Goal: Information Seeking & Learning: Learn about a topic

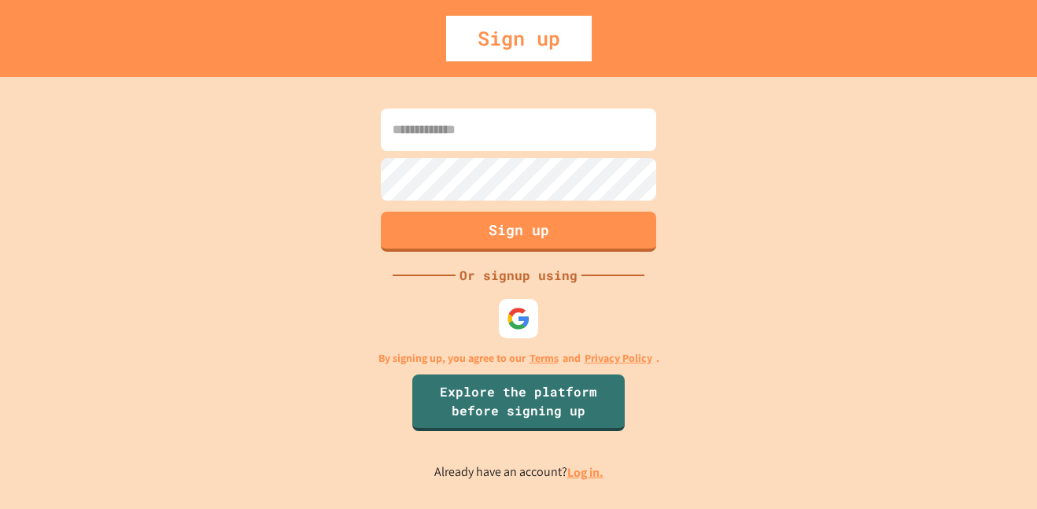
click at [570, 483] on div "Sign up Or signup using By signing up, you agree to our Terms and Privacy Polic…" at bounding box center [518, 293] width 1037 height 432
click at [576, 474] on link "Log in." at bounding box center [585, 472] width 36 height 17
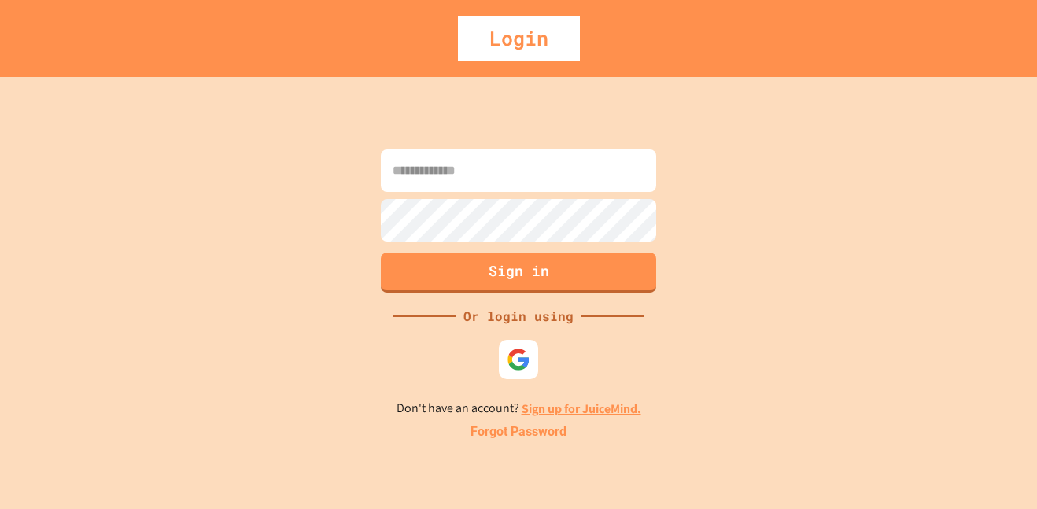
click at [510, 173] on input at bounding box center [518, 170] width 275 height 42
click at [843, 205] on div "**********" at bounding box center [518, 293] width 1037 height 432
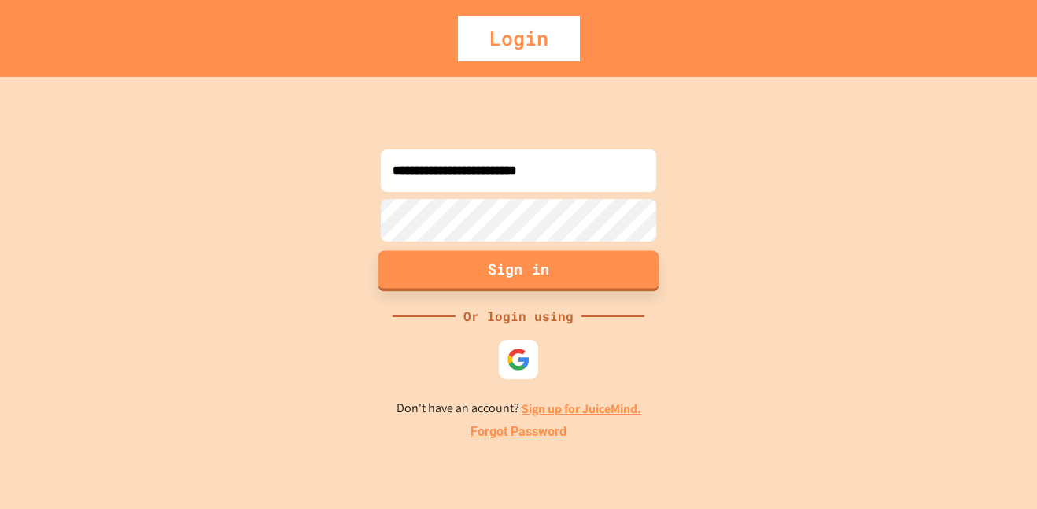
click at [489, 279] on button "Sign in" at bounding box center [518, 270] width 281 height 41
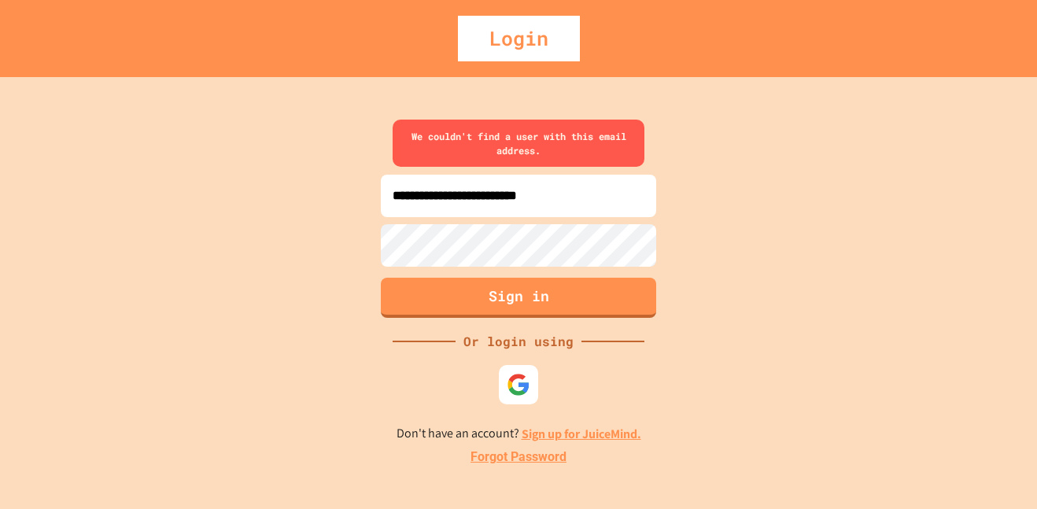
click at [579, 199] on input "**********" at bounding box center [518, 196] width 275 height 42
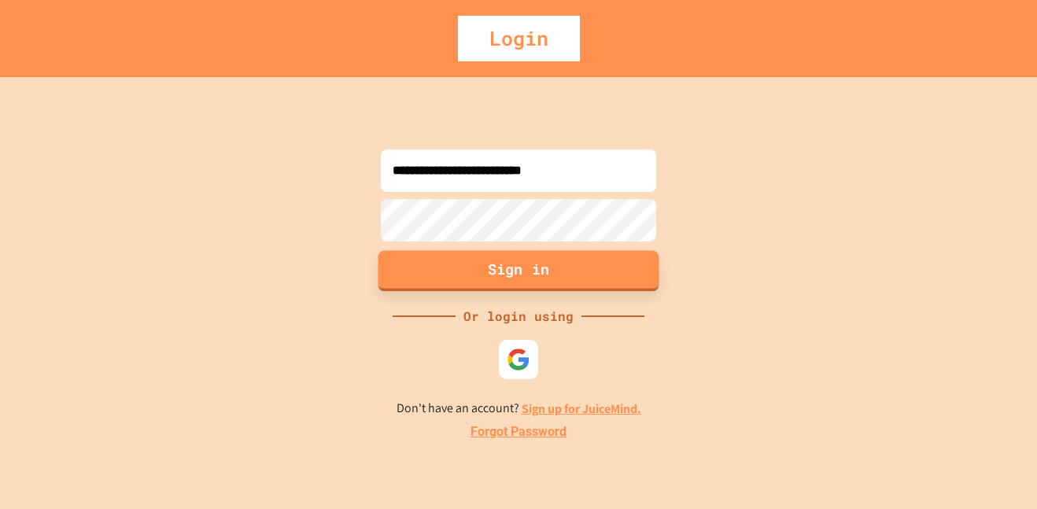
type input "**********"
click at [551, 282] on button "Sign in" at bounding box center [518, 270] width 281 height 41
click at [425, 281] on button "Sign in" at bounding box center [518, 270] width 281 height 41
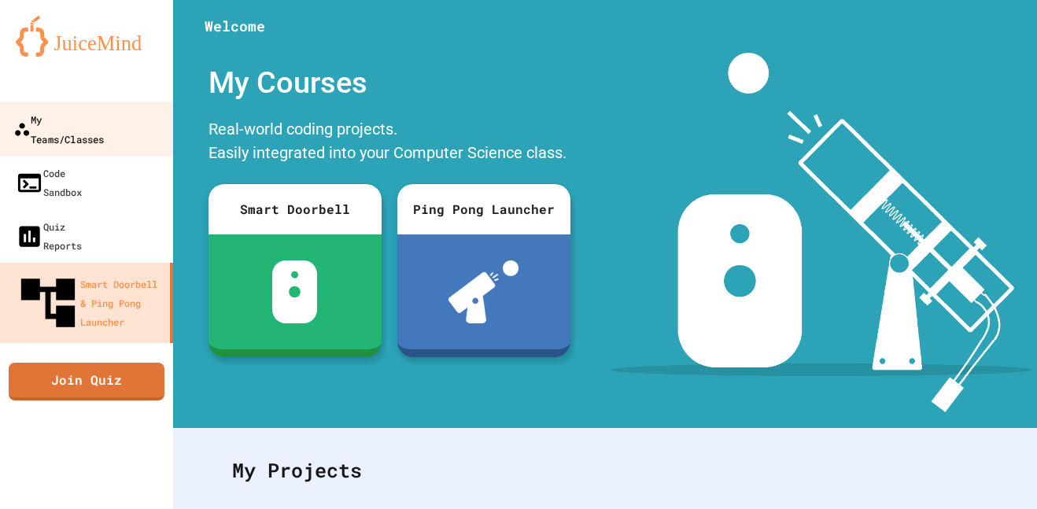
click at [94, 110] on div "My Teams/Classes" at bounding box center [58, 128] width 90 height 39
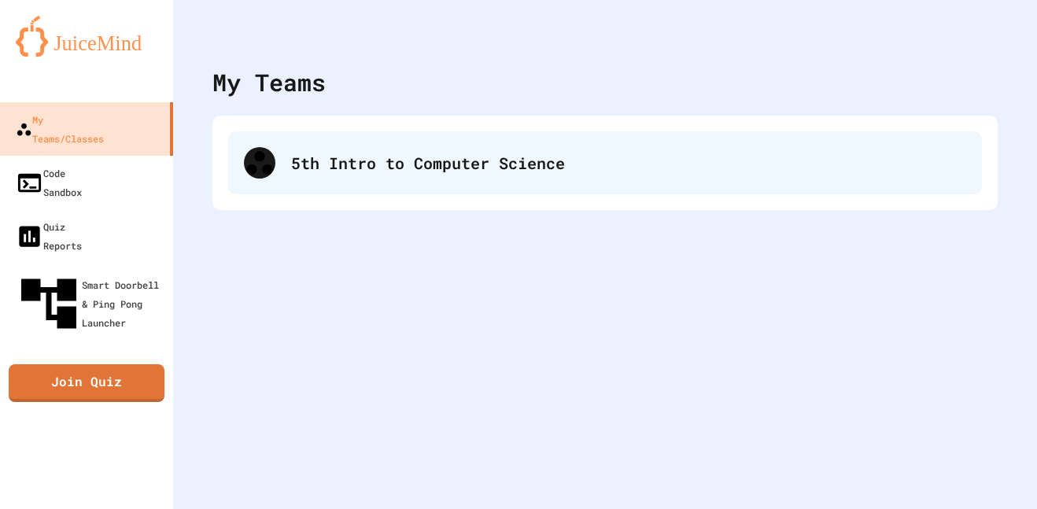
click at [711, 168] on div "5th Intro to Computer Science" at bounding box center [628, 163] width 675 height 24
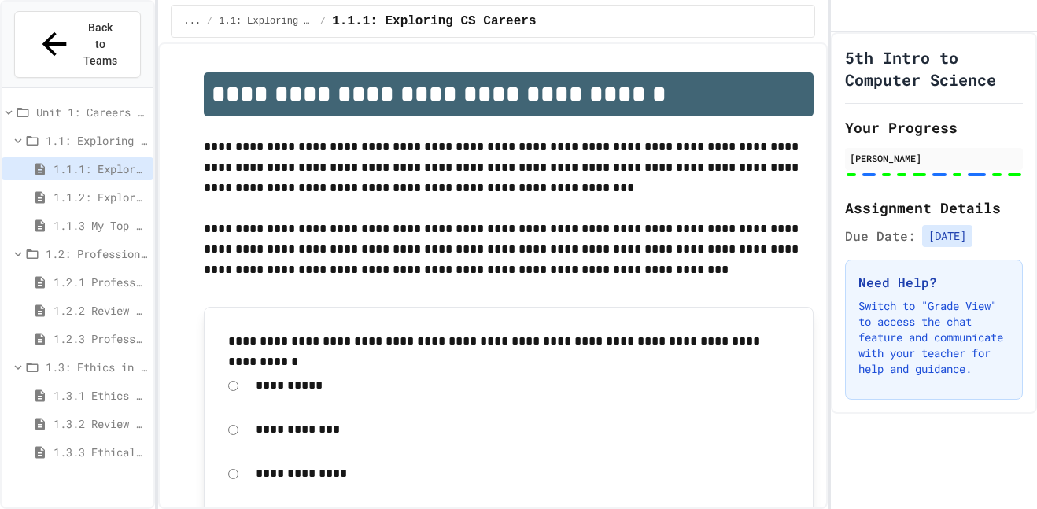
click at [68, 412] on div "1.3.2 Review - Ethics in Computer Science" at bounding box center [78, 423] width 152 height 23
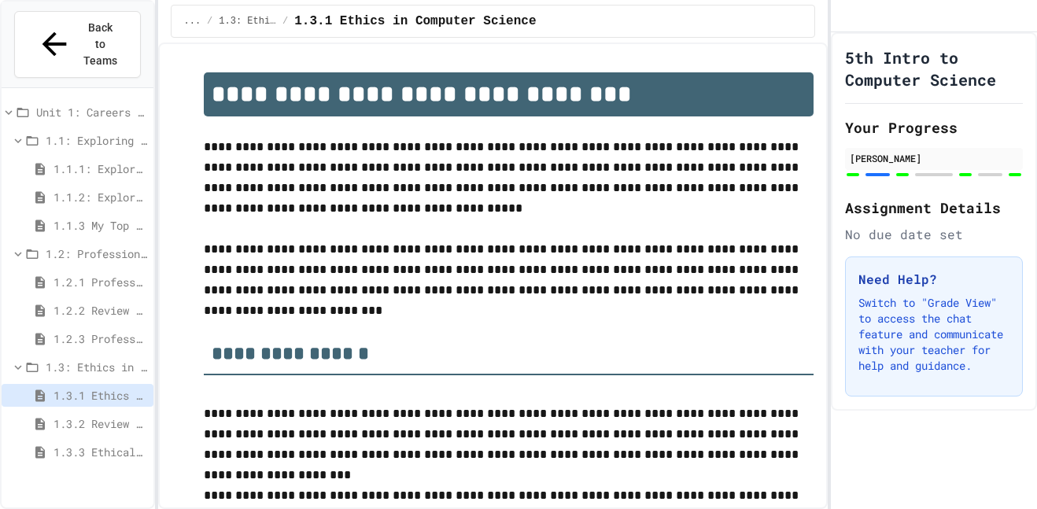
click at [85, 412] on div "1.3.2 Review - Ethics in Computer Science" at bounding box center [78, 423] width 152 height 23
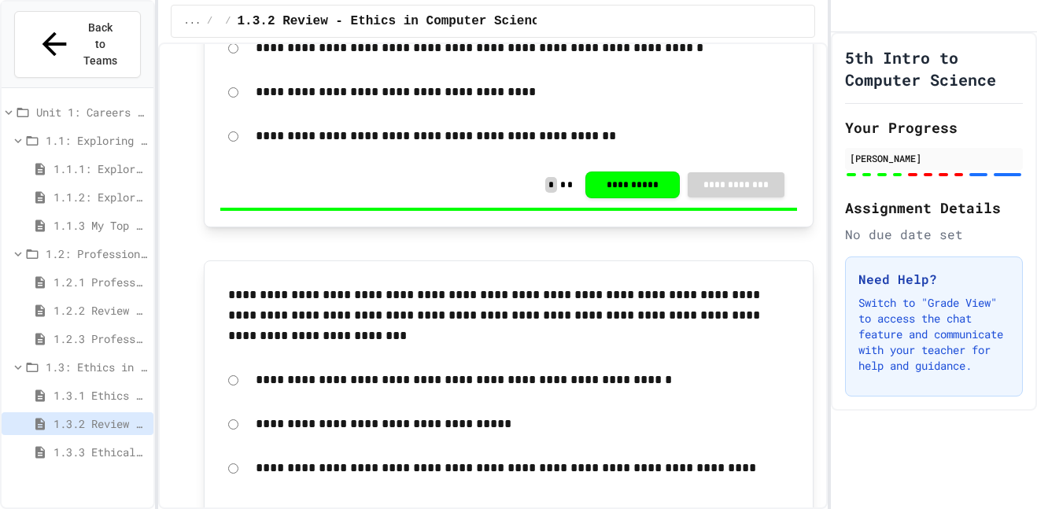
scroll to position [1305, 0]
click at [126, 444] on span "1.3.3 Ethical dilemma reflections" at bounding box center [101, 452] width 94 height 17
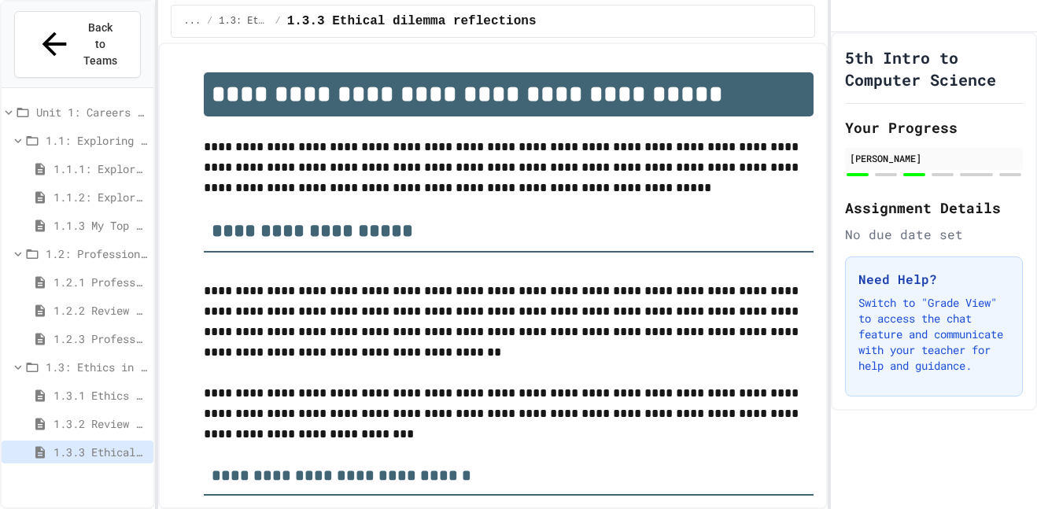
click at [66, 415] on span "1.3.2 Review - Ethics in Computer Science" at bounding box center [101, 423] width 94 height 17
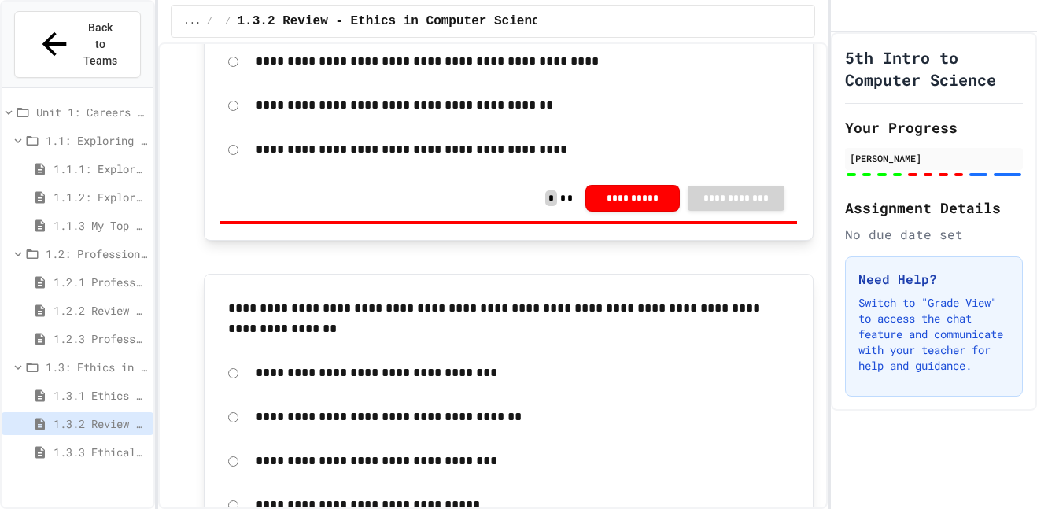
scroll to position [2017, 0]
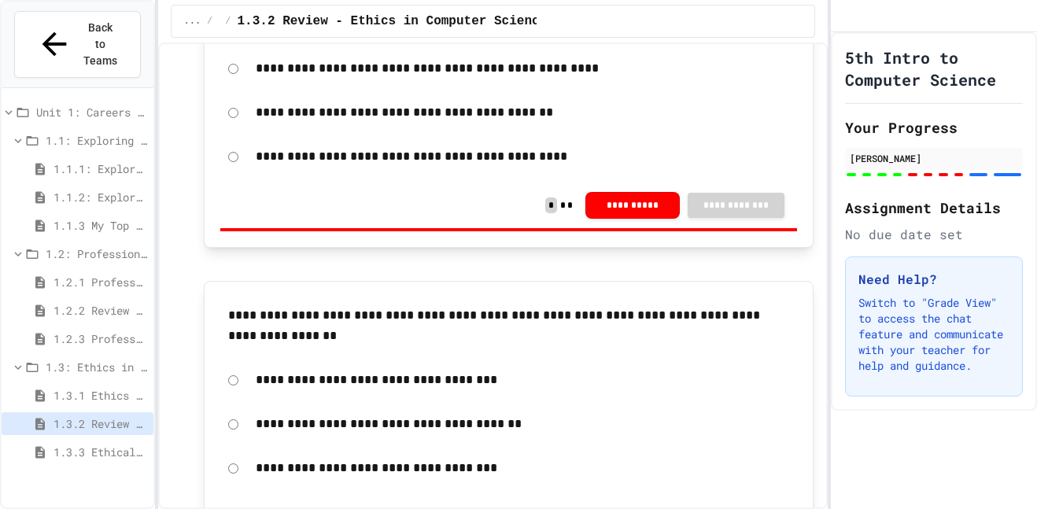
click at [83, 161] on span "1.1.1: Exploring CS Careers" at bounding box center [101, 169] width 94 height 17
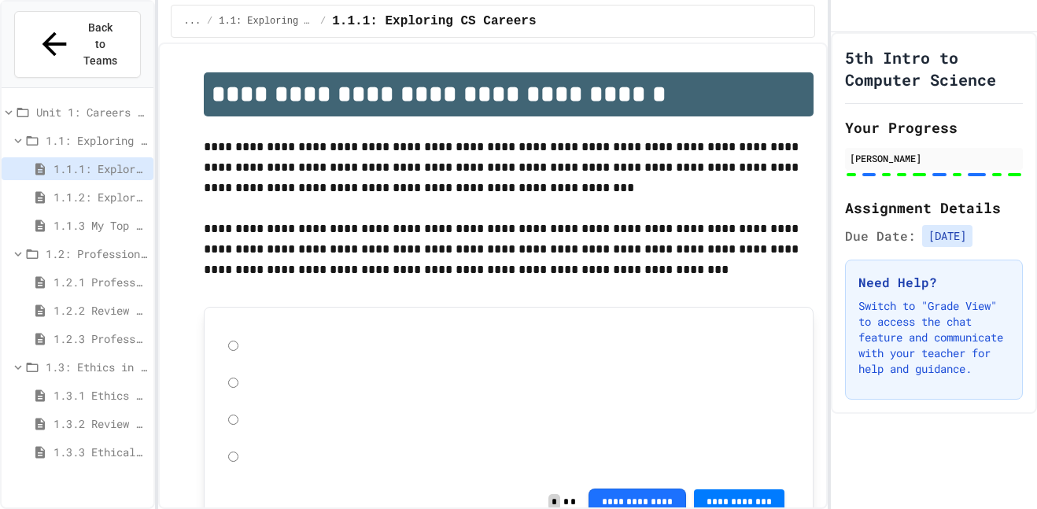
click at [94, 189] on span "1.1.2: Exploring CS Careers - Review" at bounding box center [101, 197] width 94 height 17
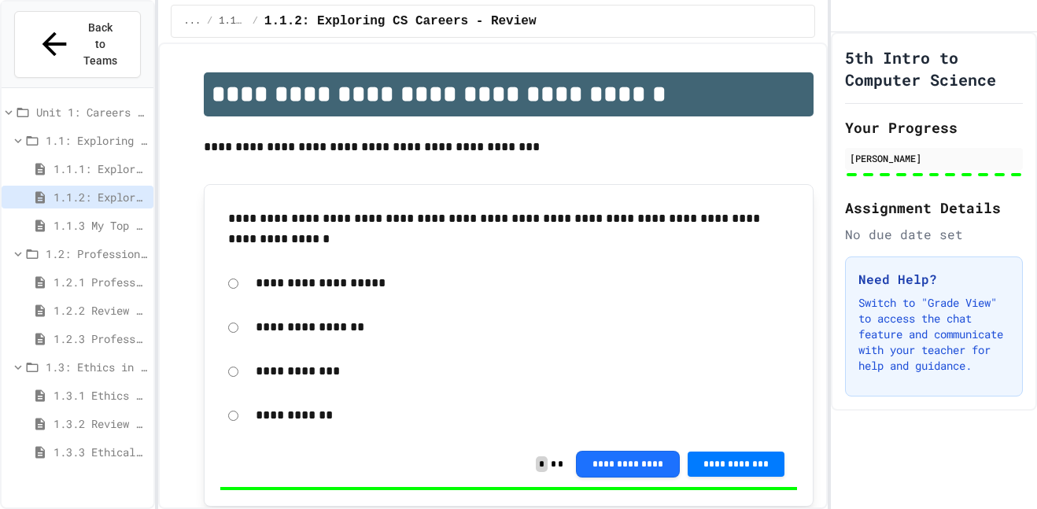
click at [103, 214] on div "1.1.3 My Top 3 CS Careers!" at bounding box center [78, 225] width 152 height 23
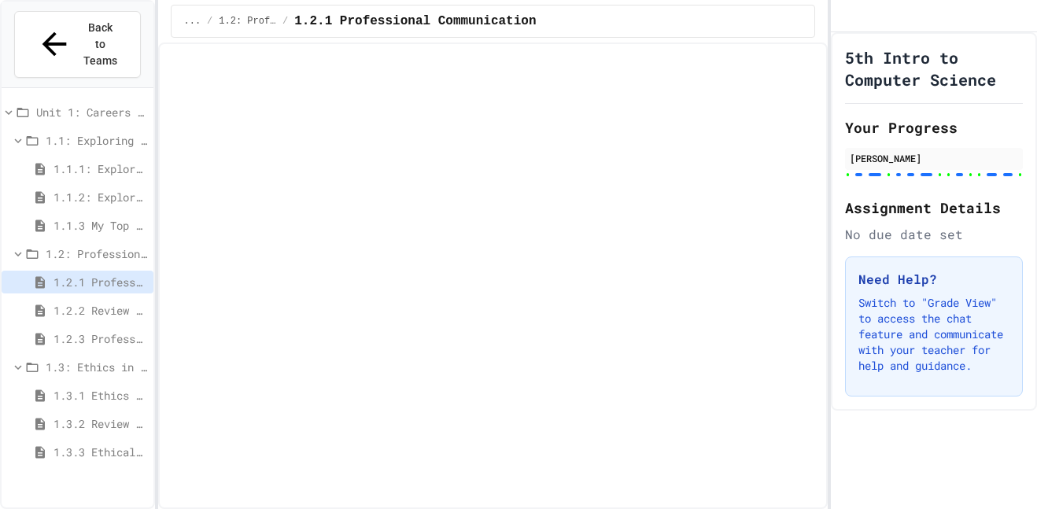
click at [109, 302] on span "1.2.2 Review - Professional Communication" at bounding box center [101, 310] width 94 height 17
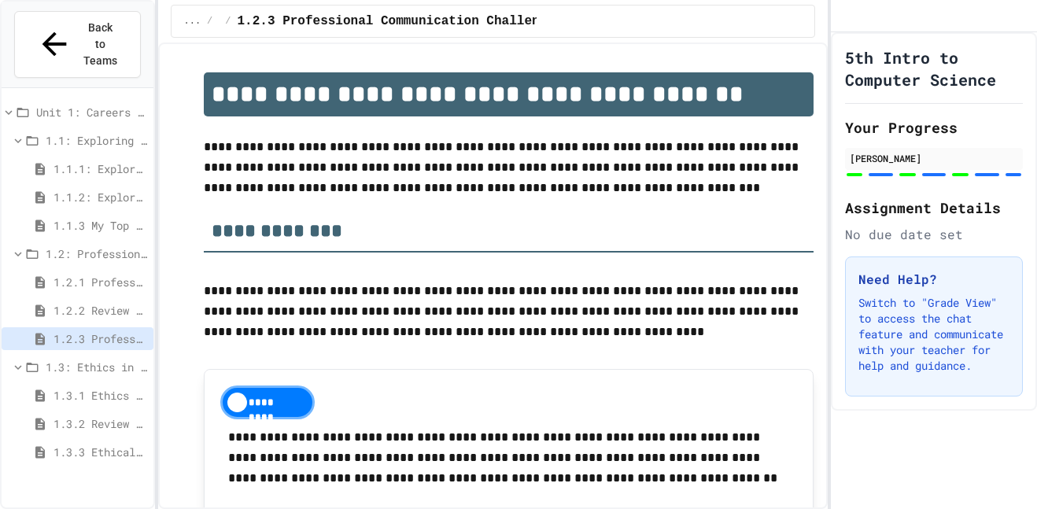
click at [123, 384] on div "1.3.1 Ethics in Computer Science" at bounding box center [78, 395] width 152 height 23
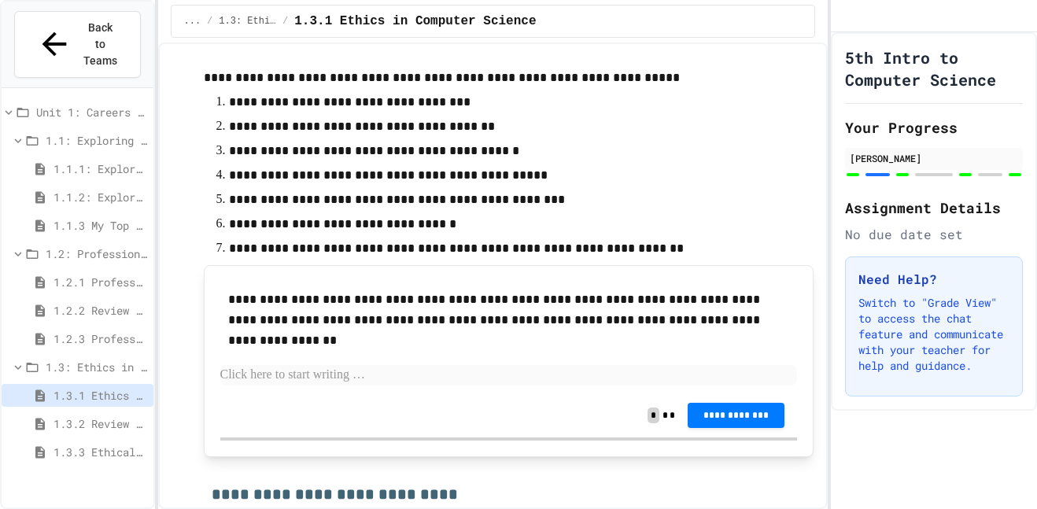
scroll to position [2811, 0]
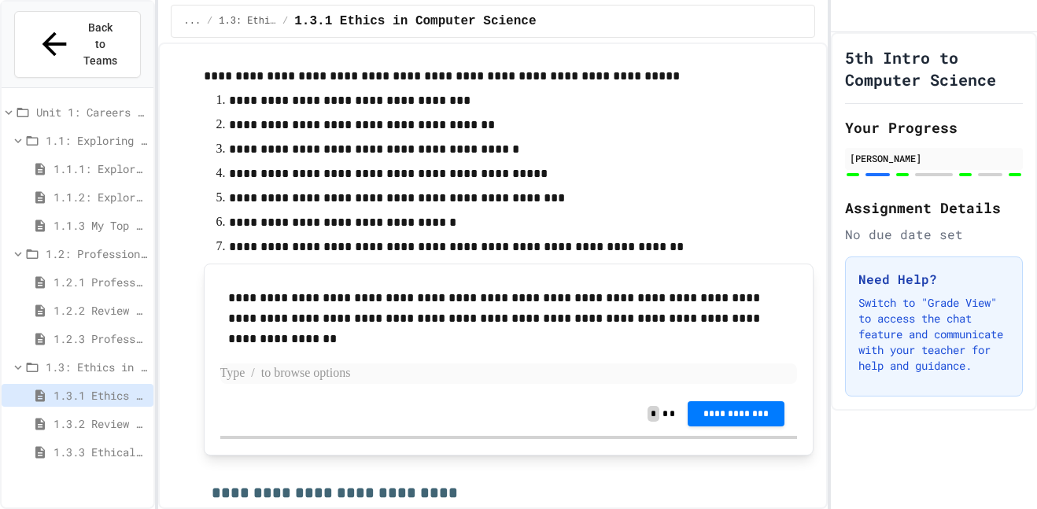
click at [605, 371] on p at bounding box center [509, 374] width 578 height 20
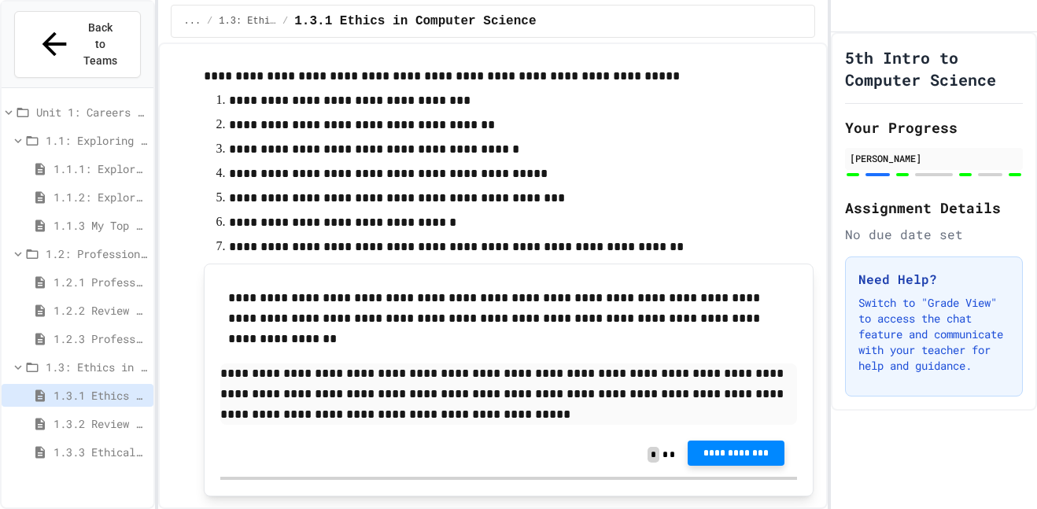
click at [747, 452] on span "**********" at bounding box center [736, 453] width 72 height 13
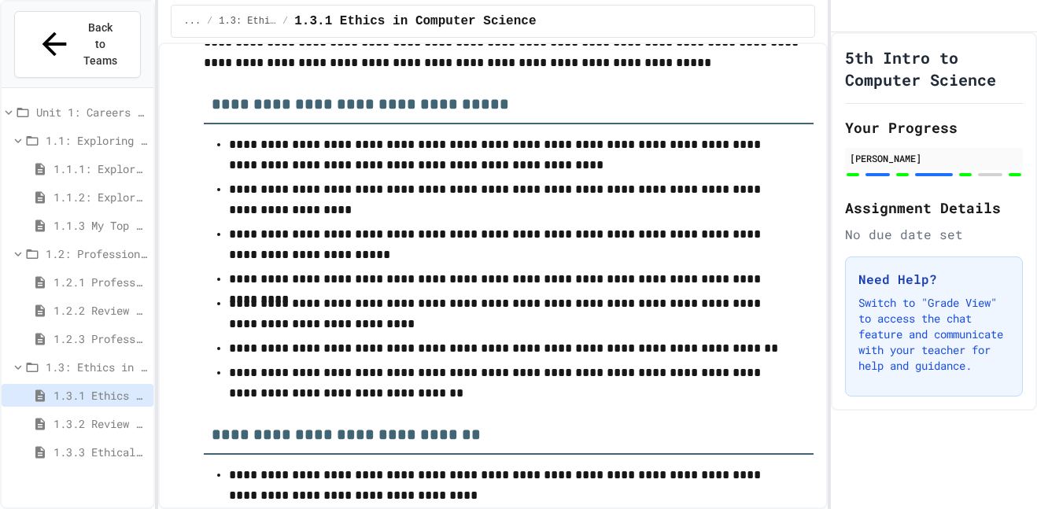
scroll to position [6382, 0]
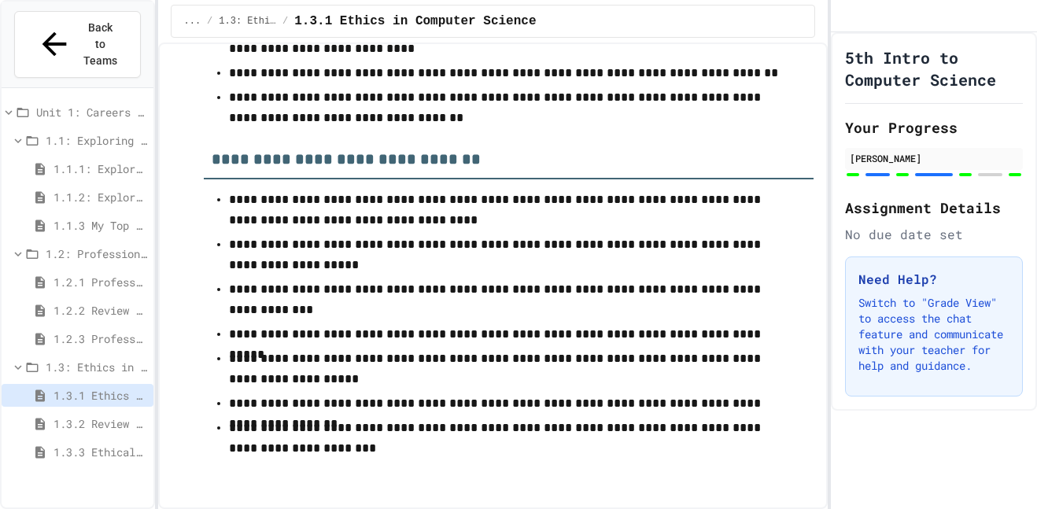
click at [89, 161] on span "1.1.1: Exploring CS Careers" at bounding box center [101, 169] width 94 height 17
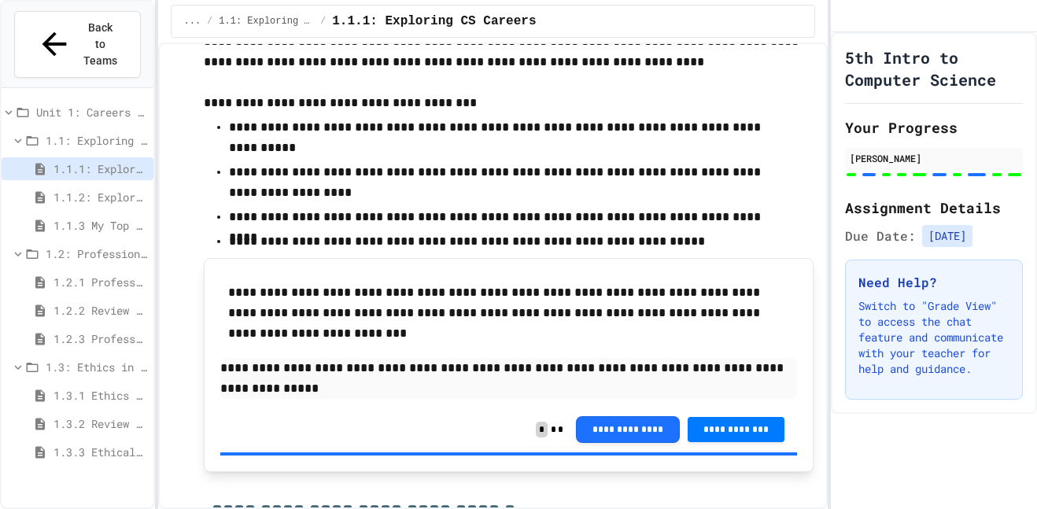
scroll to position [3574, 0]
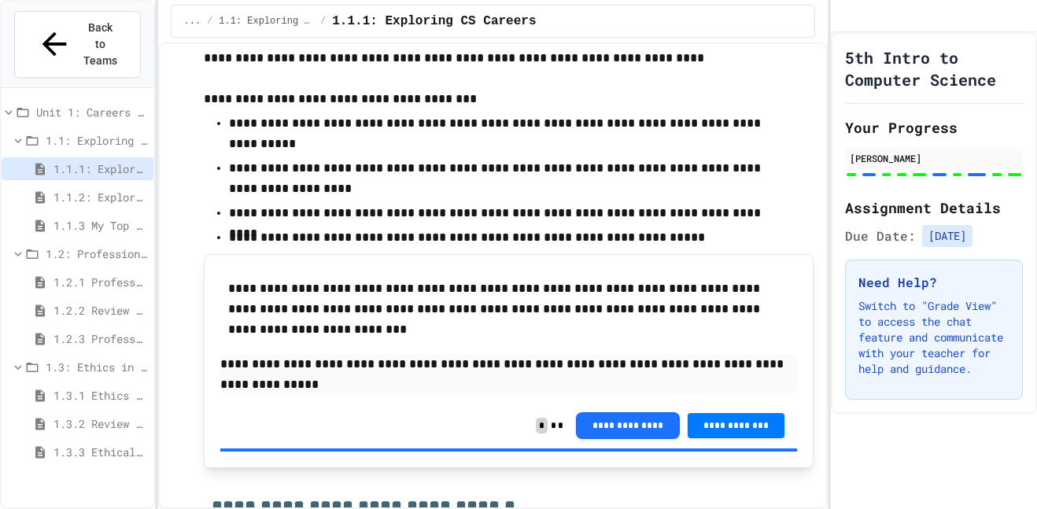
click at [110, 274] on span "1.2.1 Professional Communication" at bounding box center [101, 282] width 94 height 17
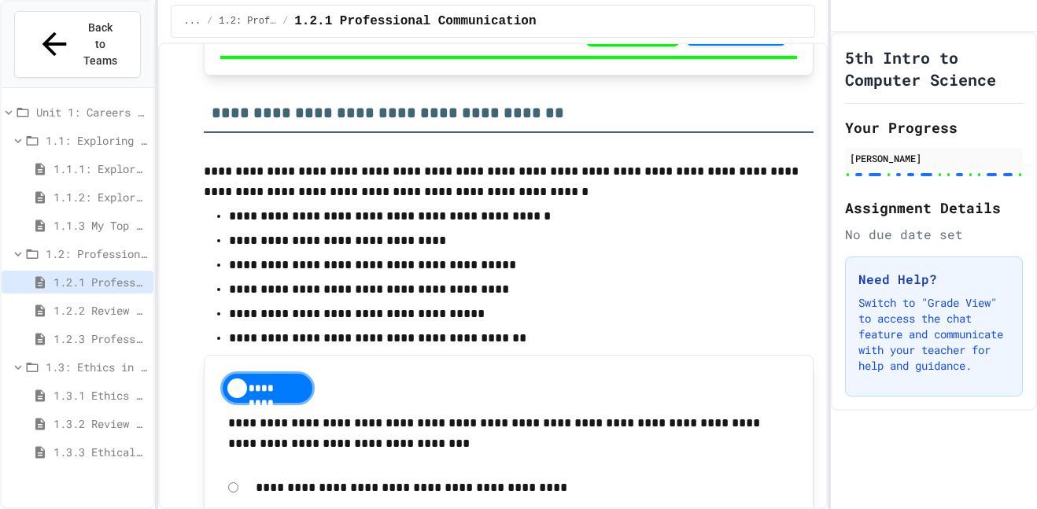
scroll to position [5314, 0]
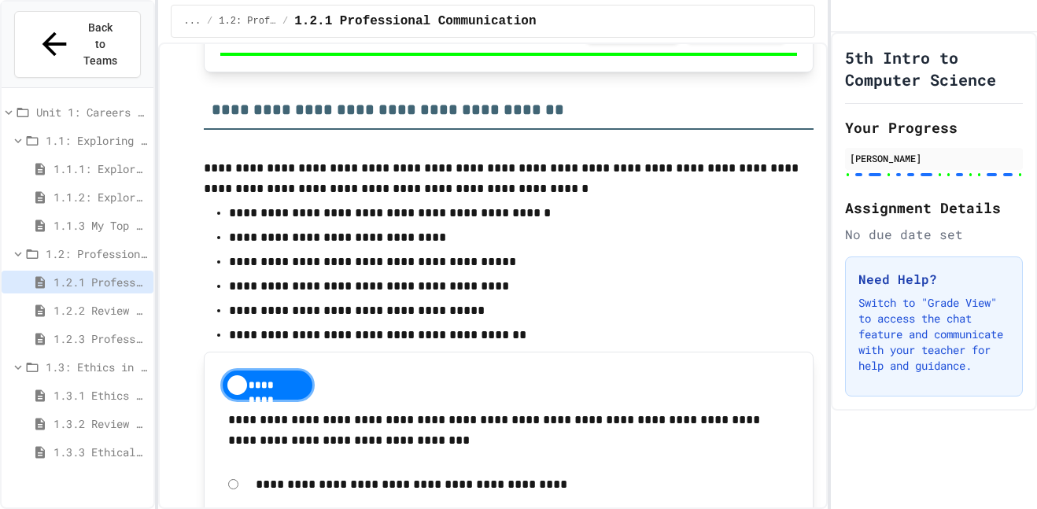
click at [96, 387] on span "1.3.1 Ethics in Computer Science" at bounding box center [101, 395] width 94 height 17
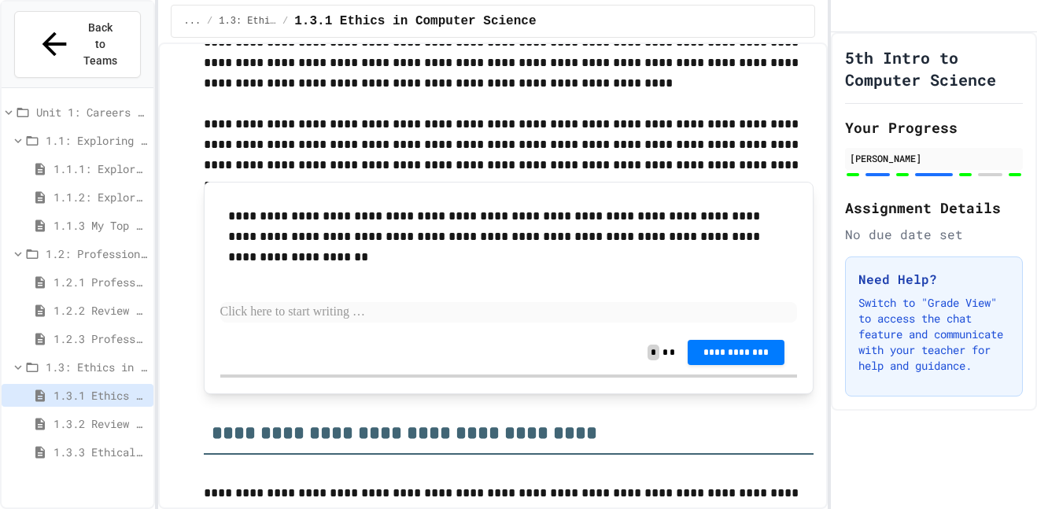
scroll to position [4545, 0]
click at [434, 314] on p at bounding box center [509, 313] width 578 height 20
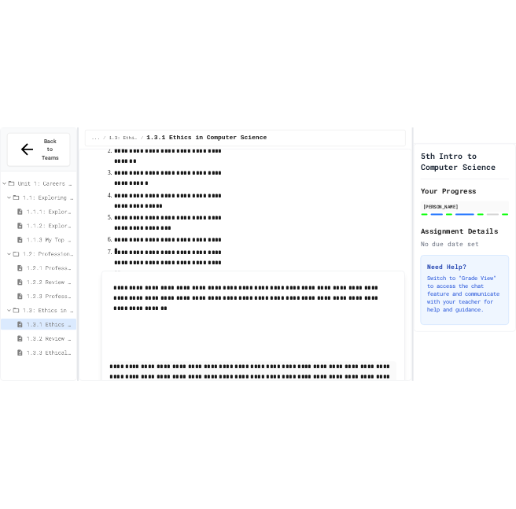
scroll to position [7549, 0]
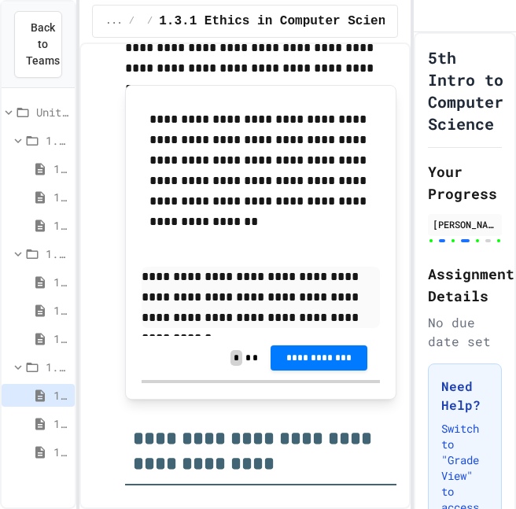
click at [351, 325] on p "**********" at bounding box center [261, 297] width 238 height 61
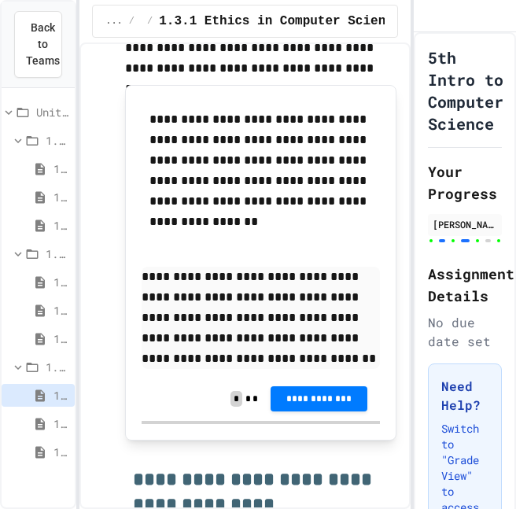
click at [315, 357] on p "**********" at bounding box center [261, 318] width 238 height 102
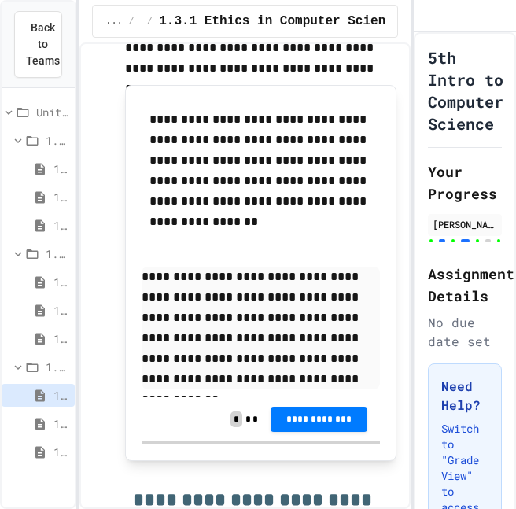
click at [344, 408] on button "**********" at bounding box center [319, 419] width 97 height 25
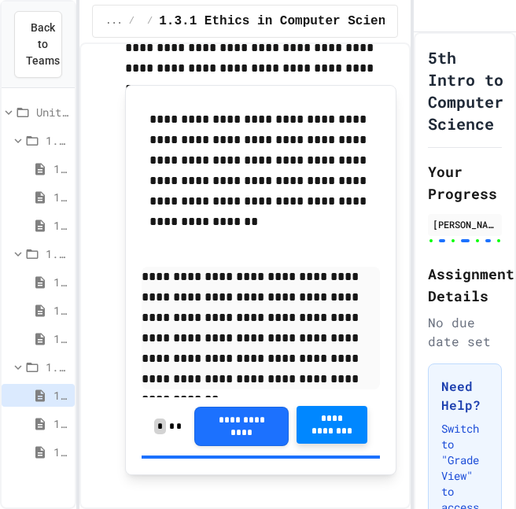
click at [61, 421] on span "1.3.2 Review - Ethics in Computer Science" at bounding box center [61, 423] width 15 height 17
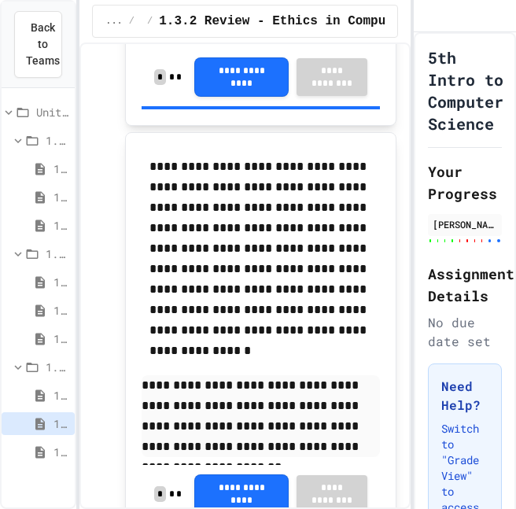
scroll to position [4275, 0]
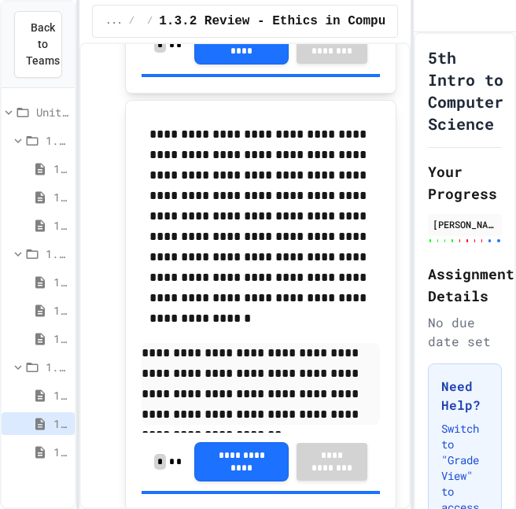
click at [57, 452] on div "1.3.3 Ethical dilemma reflections" at bounding box center [38, 452] width 73 height 23
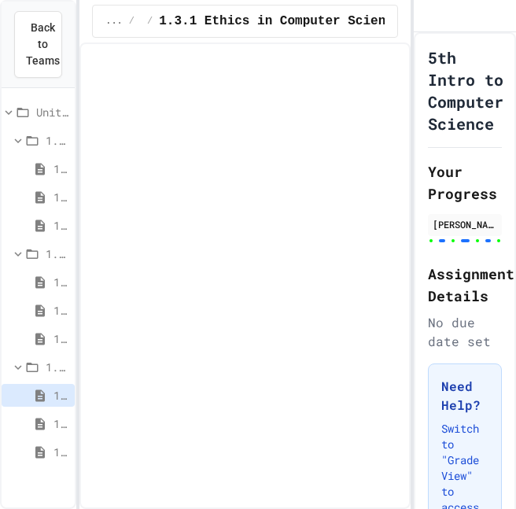
click at [55, 414] on div "1.3.2 Review - Ethics in Computer Science" at bounding box center [38, 423] width 73 height 23
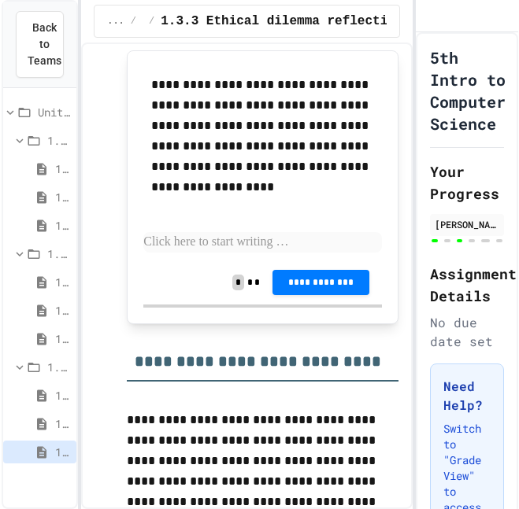
scroll to position [1565, 0]
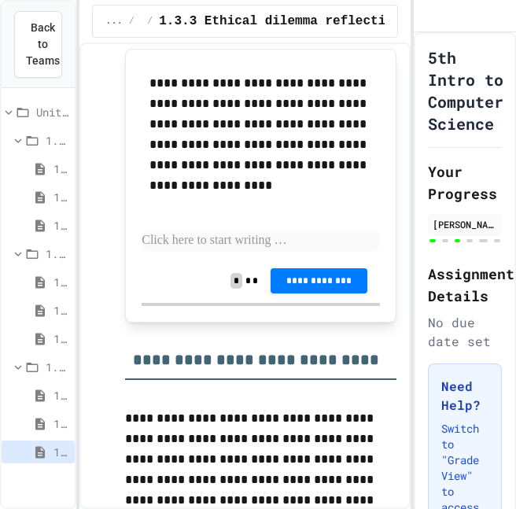
click at [280, 234] on p at bounding box center [261, 241] width 238 height 20
click at [241, 245] on p at bounding box center [261, 241] width 238 height 20
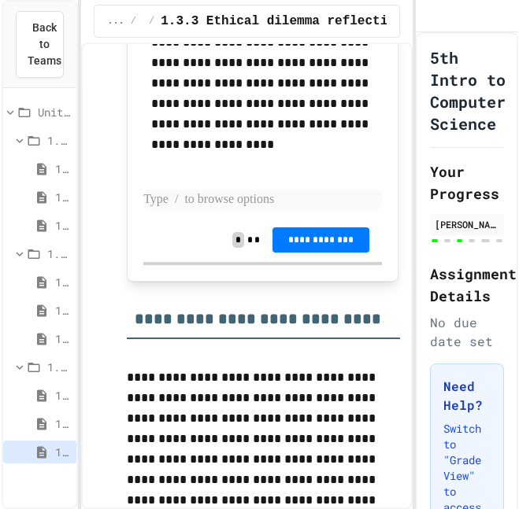
scroll to position [1524, 0]
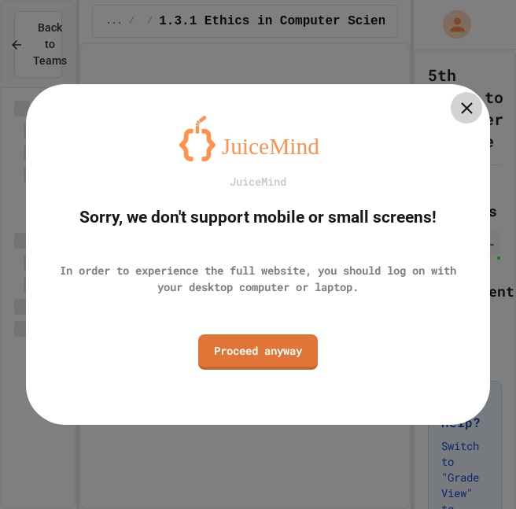
click at [229, 362] on link "Proceed anyway" at bounding box center [258, 351] width 120 height 35
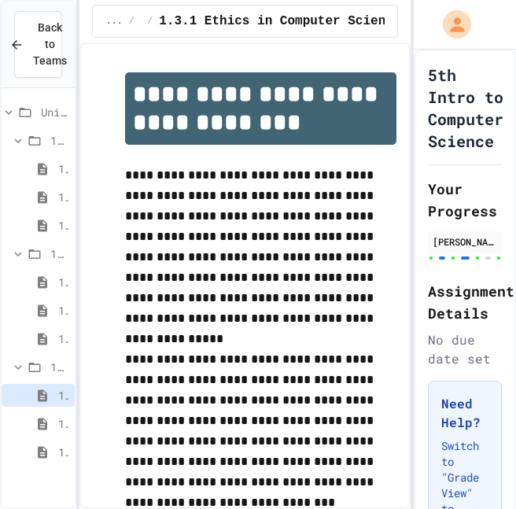
click at [227, 350] on p "**********" at bounding box center [260, 431] width 271 height 164
click at [39, 162] on icon at bounding box center [42, 169] width 19 height 14
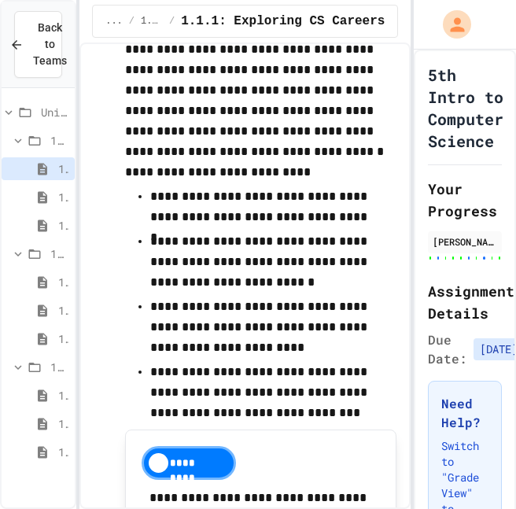
scroll to position [2033, 0]
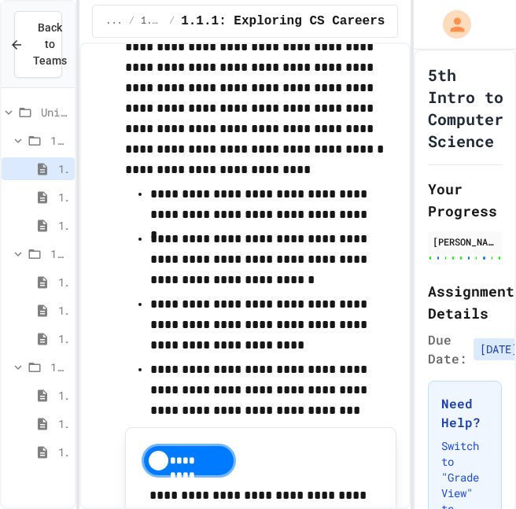
click at [44, 466] on div "1.3.3 Ethical dilemma reflections" at bounding box center [38, 455] width 73 height 28
click at [43, 461] on div "1.3.3 Ethical dilemma reflections" at bounding box center [38, 452] width 73 height 23
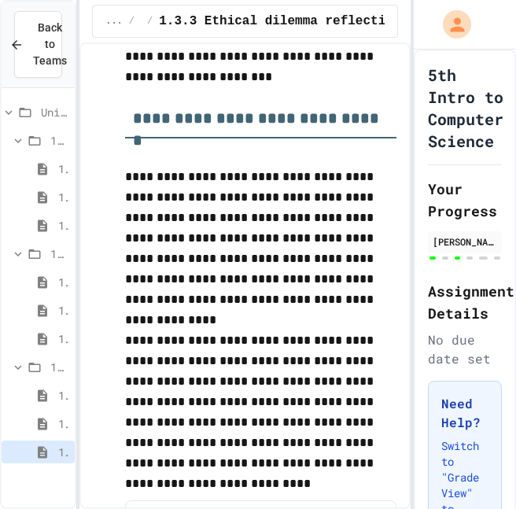
scroll to position [612, 0]
